Goal: Transaction & Acquisition: Purchase product/service

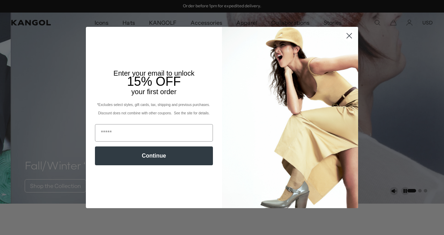
click at [344, 36] on circle "Close dialog" at bounding box center [349, 36] width 12 height 12
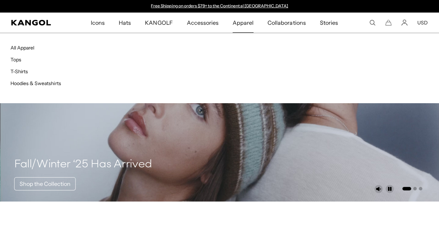
click at [241, 28] on span "Apparel" at bounding box center [242, 23] width 21 height 20
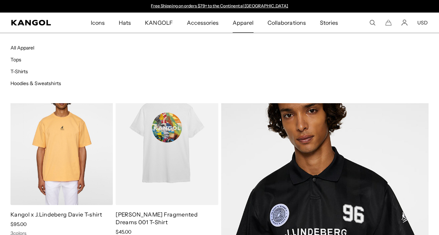
click at [244, 24] on span "Apparel" at bounding box center [242, 23] width 21 height 20
click at [27, 84] on link "Hoodies & Sweatshirts" at bounding box center [35, 83] width 51 height 6
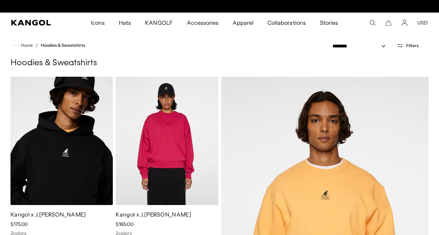
scroll to position [0, 144]
